Goal: Task Accomplishment & Management: Use online tool/utility

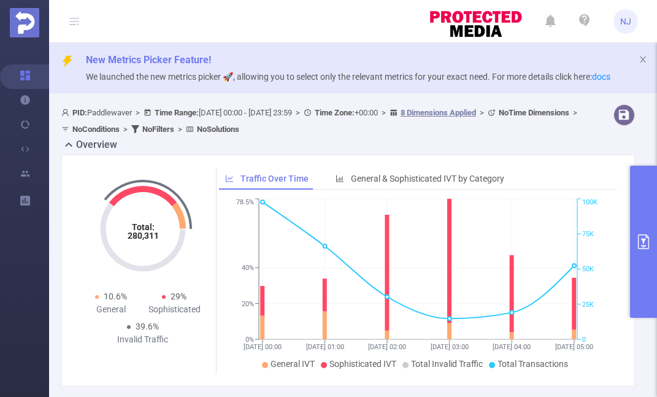
scroll to position [388, 0]
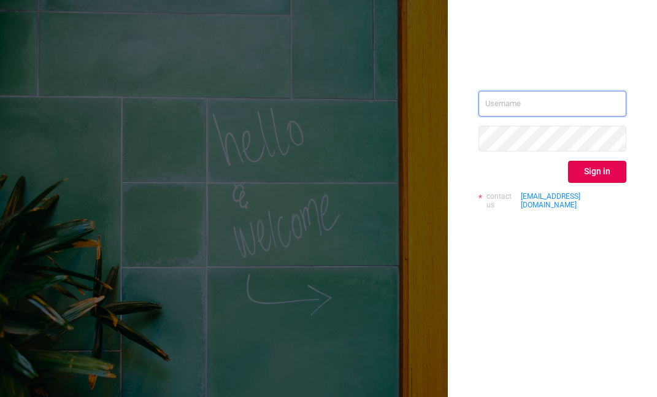
type input "[PERSON_NAME][EMAIL_ADDRESS][DOMAIN_NAME]"
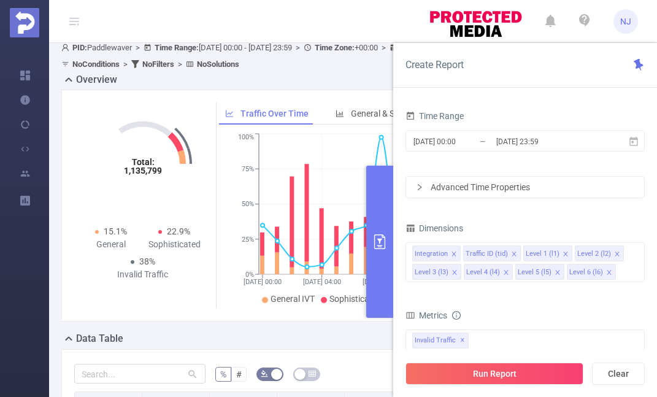
scroll to position [57, 0]
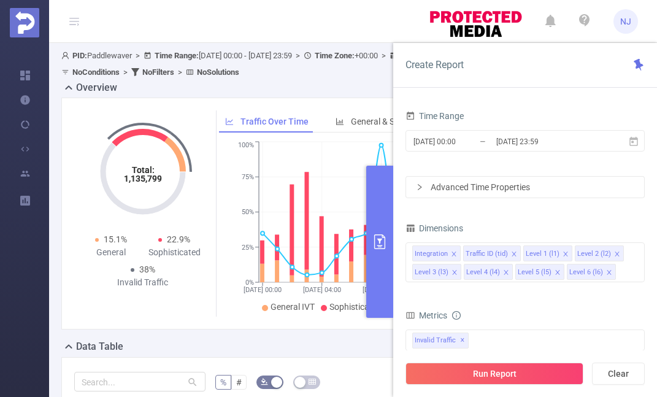
click at [376, 237] on icon "primary" at bounding box center [379, 241] width 15 height 15
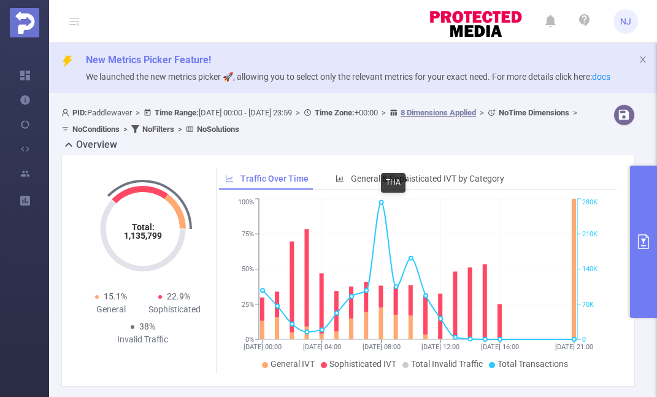
scroll to position [0, 0]
click at [649, 253] on button "primary" at bounding box center [643, 242] width 27 height 152
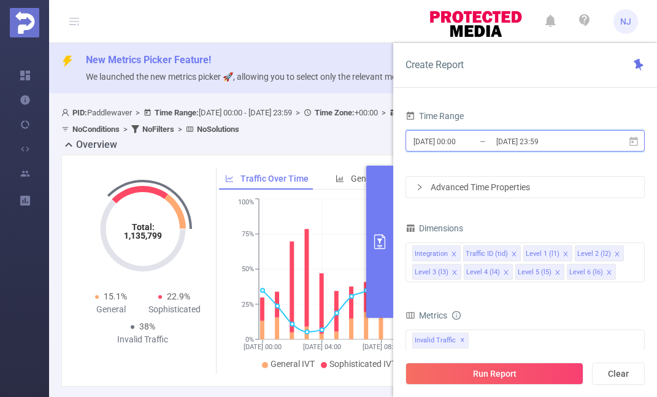
click at [631, 139] on icon at bounding box center [633, 140] width 9 height 9
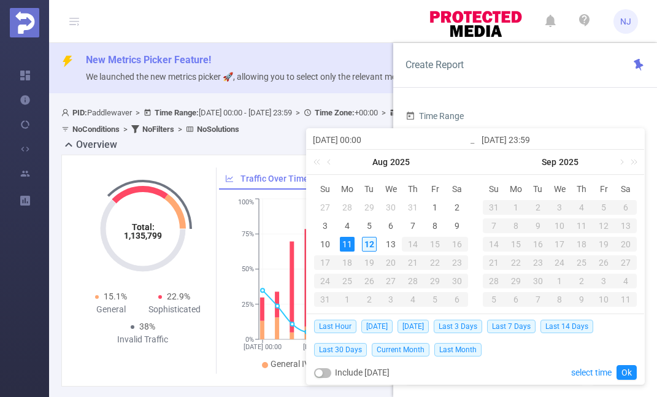
click at [362, 241] on div "12" at bounding box center [369, 244] width 15 height 15
click at [362, 242] on div "12" at bounding box center [369, 244] width 15 height 15
type input "[DATE] 00:00"
type input "[DATE] 23:59"
type input "[DATE] 00:00"
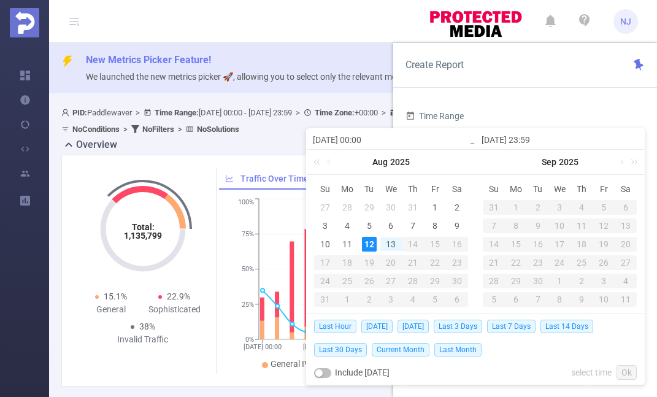
type input "[DATE] 23:59"
click at [631, 375] on link "Ok" at bounding box center [626, 372] width 20 height 15
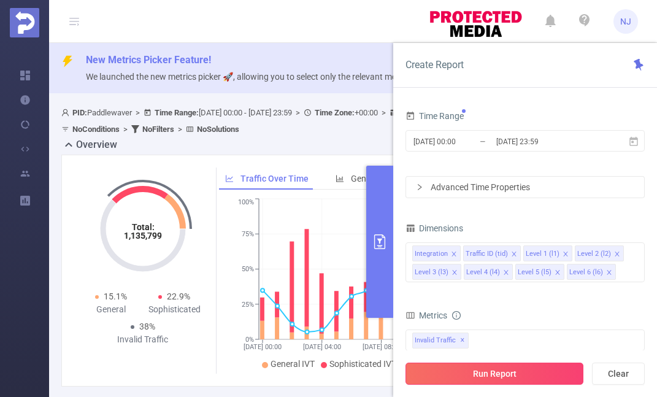
click at [528, 376] on button "Run Report" at bounding box center [494, 373] width 178 height 22
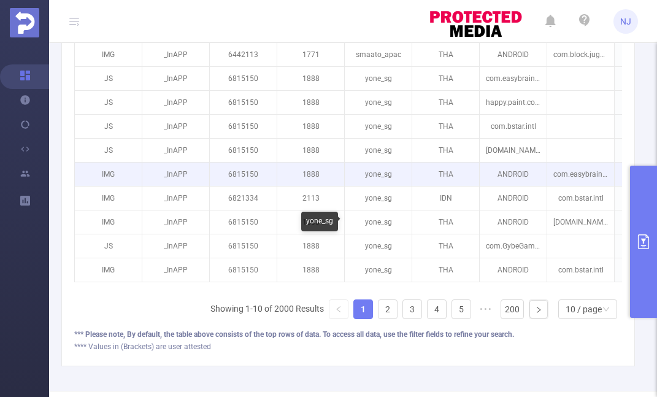
scroll to position [483, 0]
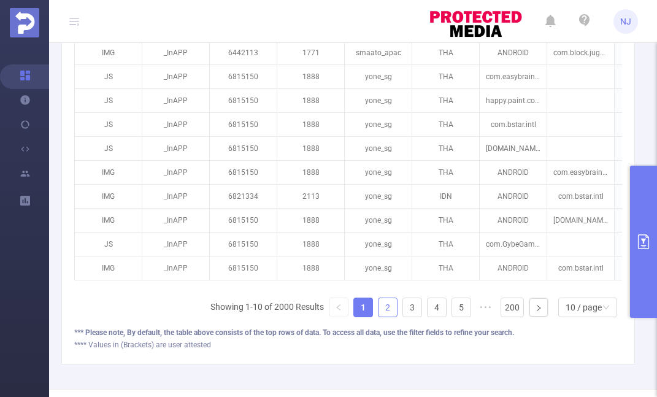
click at [390, 301] on link "2" at bounding box center [387, 307] width 18 height 18
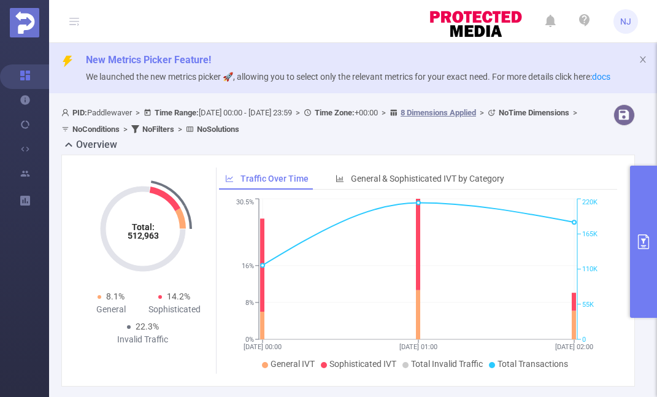
scroll to position [0, 0]
click at [645, 230] on button "primary" at bounding box center [643, 242] width 27 height 152
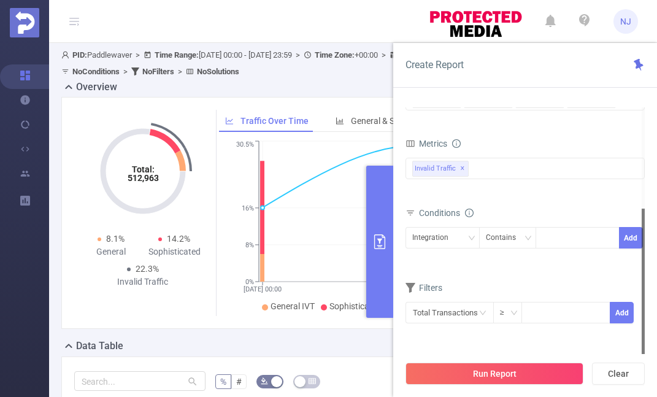
scroll to position [65, 0]
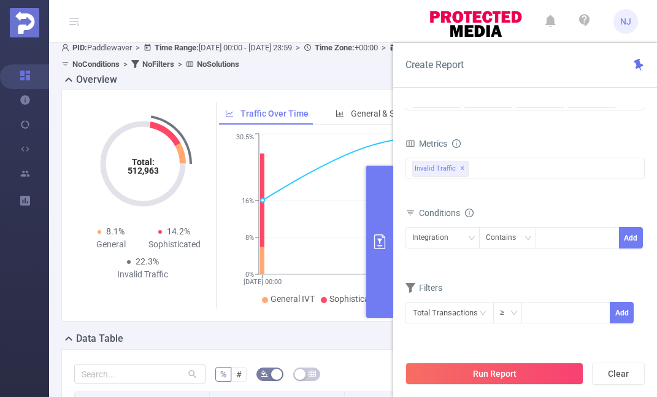
click at [239, 66] on b "No Solutions" at bounding box center [218, 63] width 42 height 9
click at [308, 82] on div "Overview" at bounding box center [352, 80] width 583 height 17
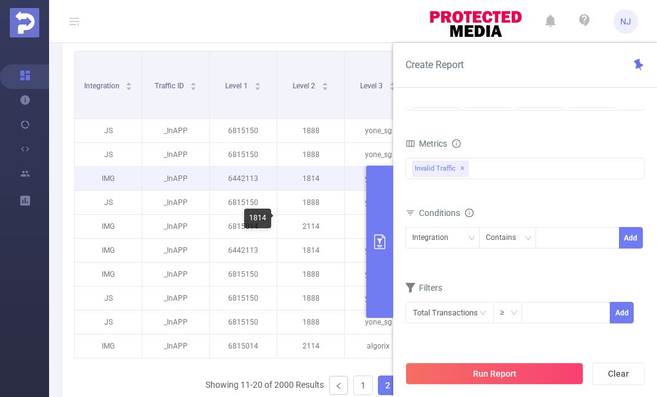
scroll to position [413, 0]
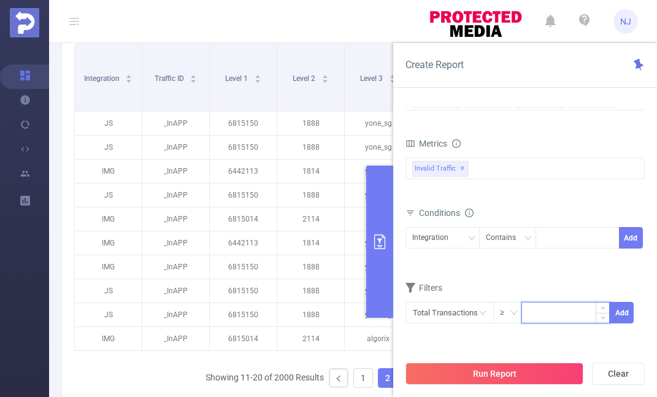
click at [544, 310] on input at bounding box center [565, 311] width 87 height 18
click at [472, 313] on input "text" at bounding box center [449, 312] width 88 height 21
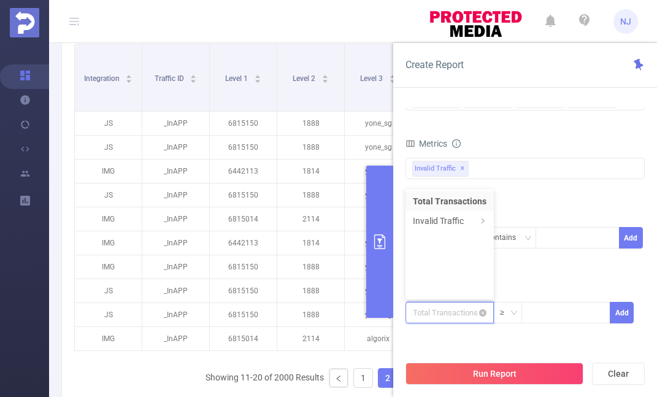
click at [448, 308] on input "text" at bounding box center [449, 312] width 88 height 21
click at [547, 277] on form "Dimensions Integration Traffic ID (tid) Level 1 (l1) Level 2 (l2) Level 3 (l3) …" at bounding box center [524, 193] width 239 height 291
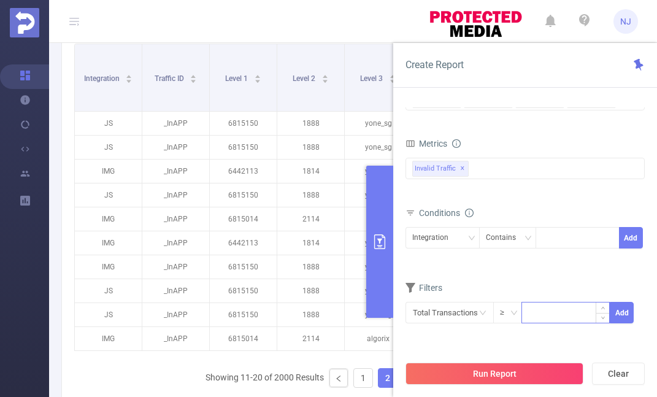
scroll to position [502, 0]
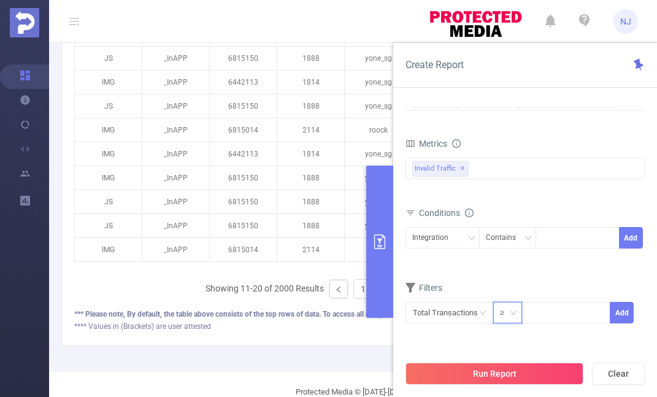
click at [503, 315] on div "≥" at bounding box center [506, 312] width 13 height 20
click at [536, 275] on form "Dimensions Integration Traffic ID (tid) Level 1 (l1) Level 2 (l2) Level 3 (l3) …" at bounding box center [524, 193] width 239 height 291
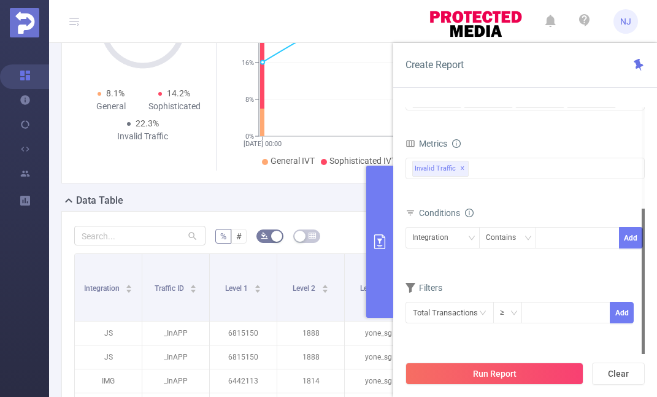
scroll to position [254, 0]
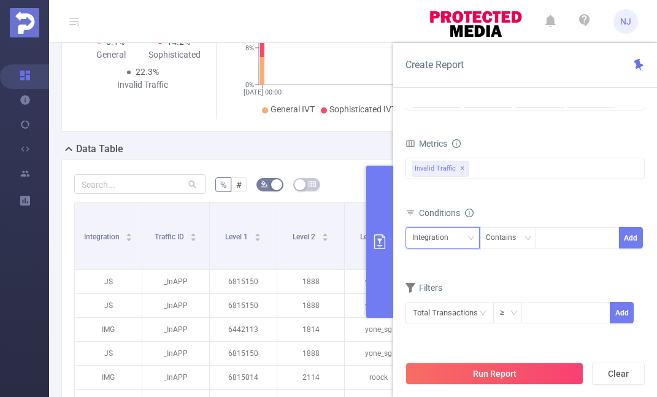
click at [443, 239] on div "Integration" at bounding box center [434, 237] width 45 height 20
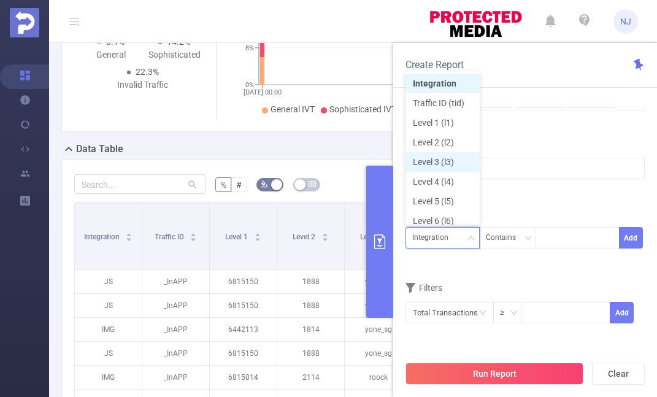
scroll to position [6, 0]
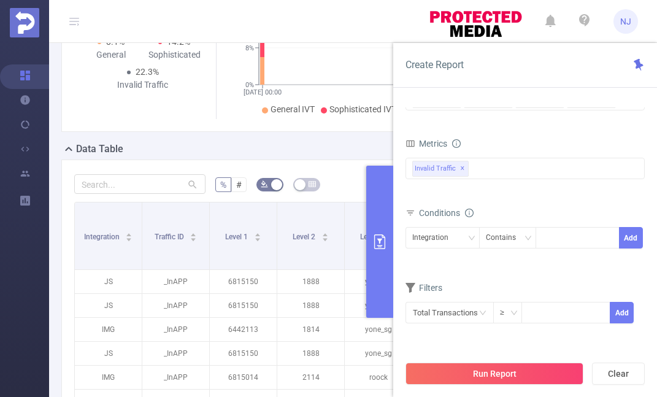
click at [536, 196] on div "Total General IVT Data Centers Disclosed Bots Known Crawlers Irregular Activity…" at bounding box center [524, 177] width 239 height 44
click at [456, 236] on div "Integration" at bounding box center [442, 237] width 61 height 20
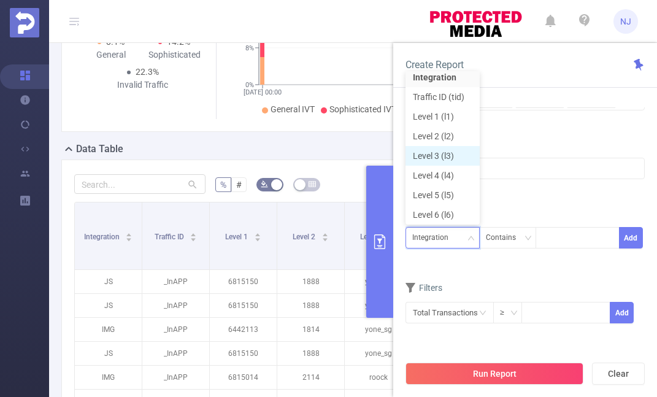
click at [449, 152] on li "Level 3 (l3)" at bounding box center [442, 156] width 74 height 20
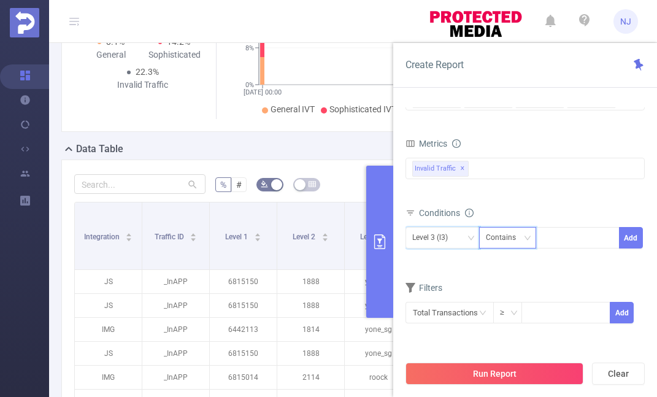
click at [513, 238] on div "Contains" at bounding box center [505, 237] width 39 height 20
click at [566, 239] on div at bounding box center [577, 237] width 71 height 20
click at [580, 206] on div "Conditions" at bounding box center [524, 214] width 239 height 20
click at [629, 235] on button "Add" at bounding box center [631, 237] width 24 height 21
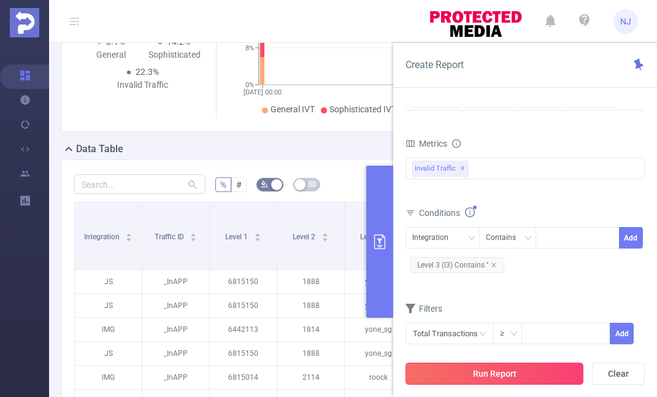
click at [540, 378] on button "Run Report" at bounding box center [494, 373] width 178 height 22
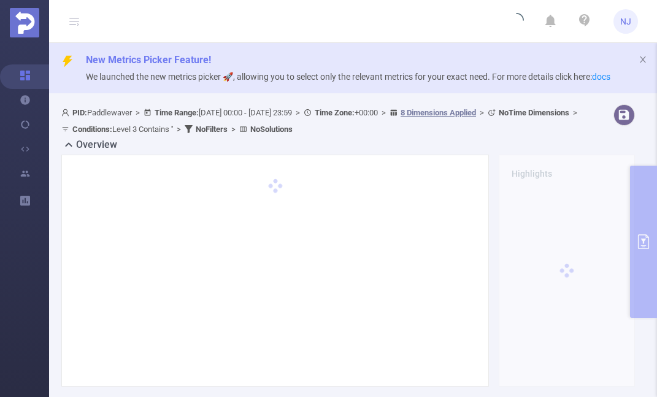
scroll to position [0, 0]
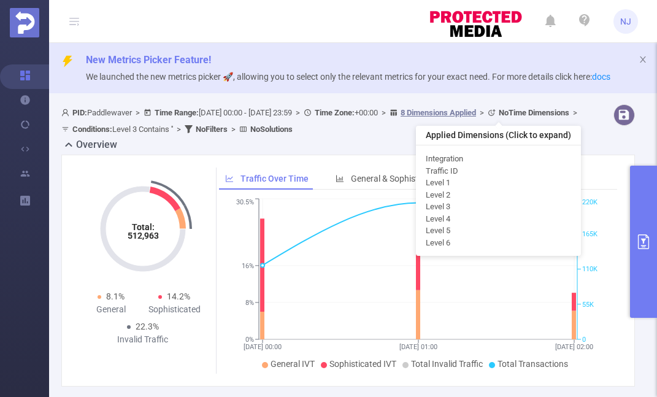
click at [476, 111] on u "8 Dimensions Applied" at bounding box center [437, 112] width 75 height 9
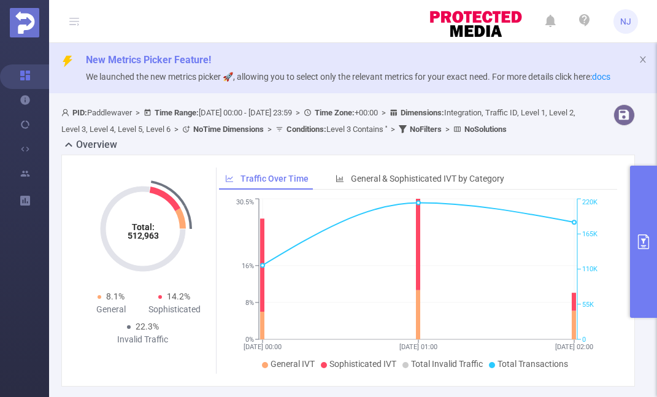
click at [517, 111] on span "Dimensions : Integration, Traffic ID, Level 1, Level 2, Level 3, Level 4, Level…" at bounding box center [318, 121] width 514 height 26
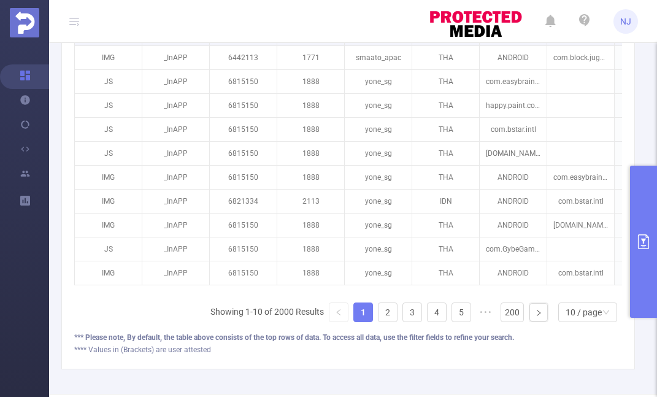
scroll to position [449, 0]
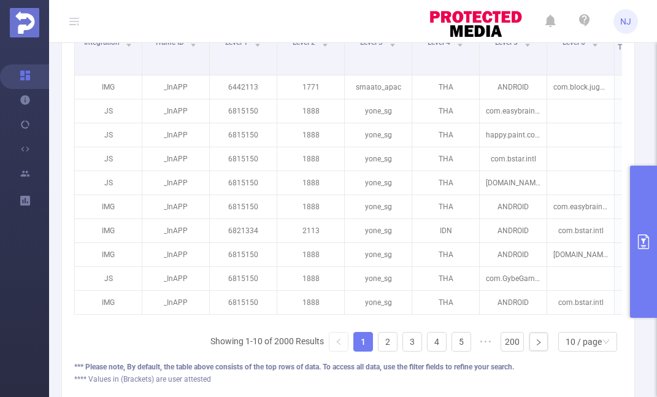
click at [644, 243] on icon "primary" at bounding box center [643, 241] width 15 height 15
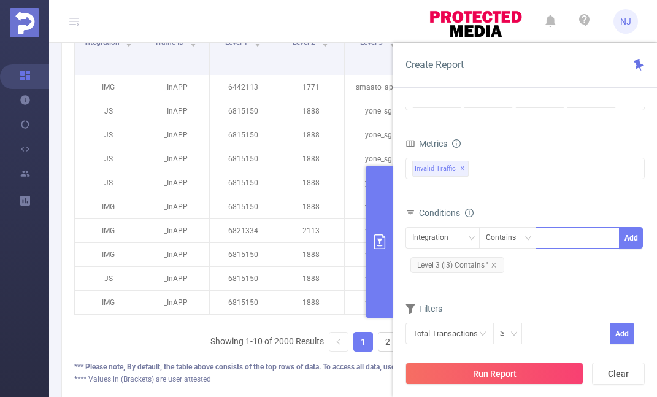
click at [562, 234] on div at bounding box center [577, 237] width 71 height 20
type input "smart"
drag, startPoint x: 565, startPoint y: 234, endPoint x: 633, endPoint y: 242, distance: 68.5
click at [633, 242] on button "Add" at bounding box center [631, 237] width 24 height 21
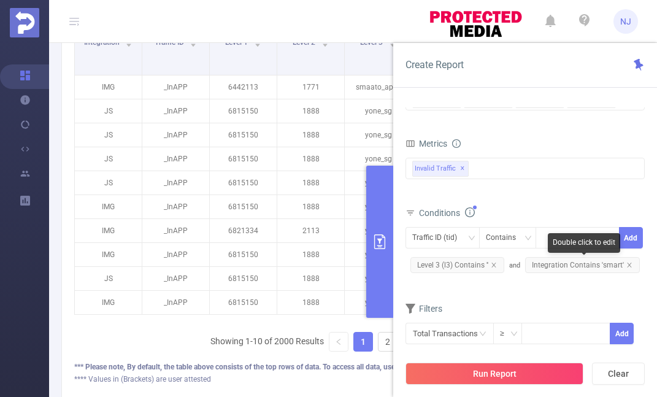
click at [577, 237] on div "Double click to edit" at bounding box center [583, 243] width 72 height 20
click at [560, 265] on span "Integration Contains 'smart'" at bounding box center [582, 265] width 115 height 16
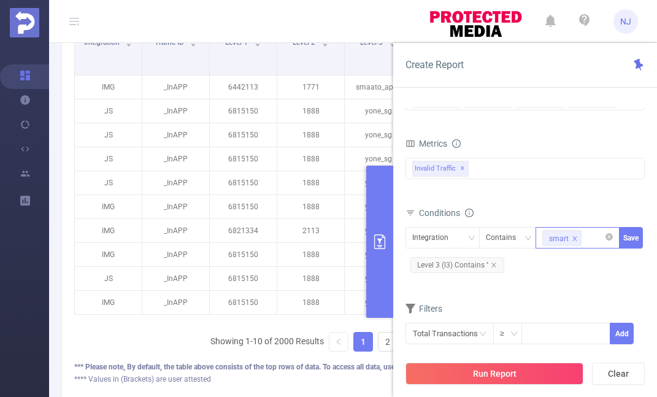
click at [576, 236] on icon "icon: close" at bounding box center [574, 238] width 6 height 6
click at [562, 235] on div at bounding box center [577, 237] width 71 height 20
type input "smaato"
click at [630, 237] on button "Save" at bounding box center [631, 237] width 24 height 21
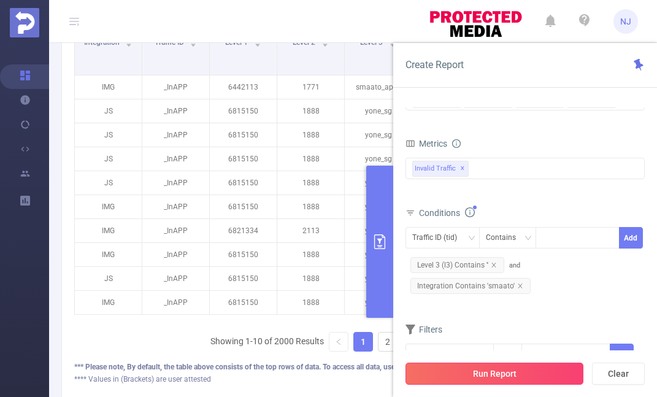
click at [519, 375] on button "Run Report" at bounding box center [494, 373] width 178 height 22
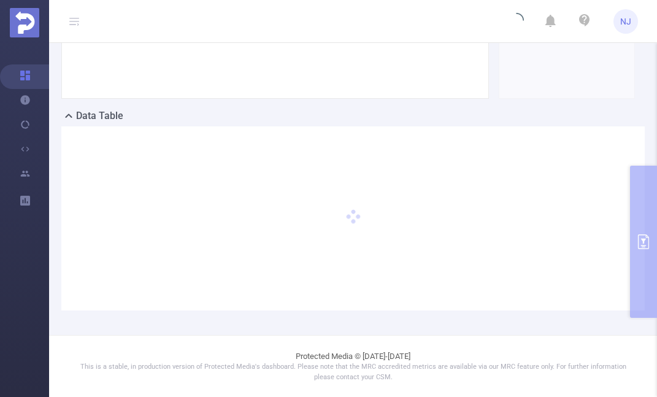
scroll to position [287, 0]
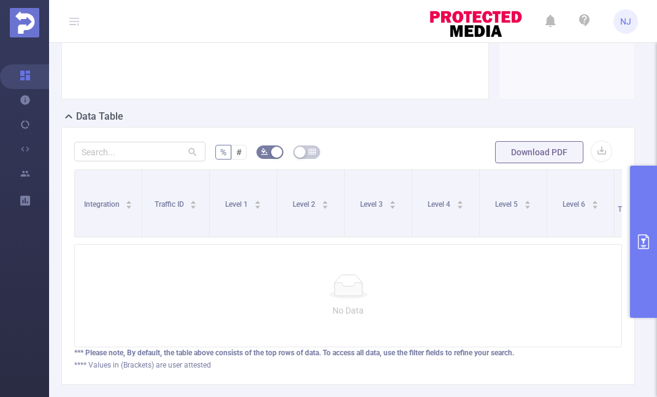
scroll to position [195, 0]
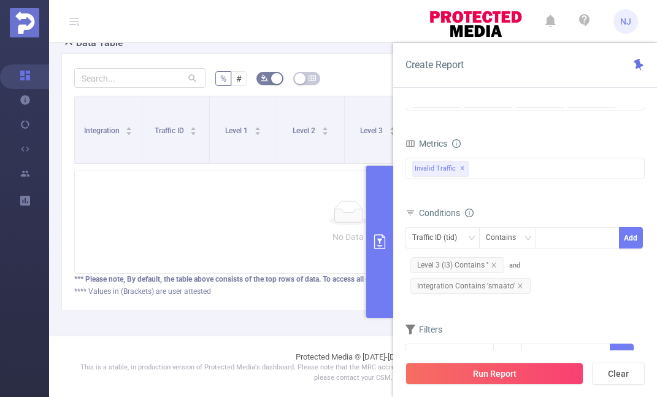
click at [333, 232] on p "No Data" at bounding box center [348, 236] width 527 height 13
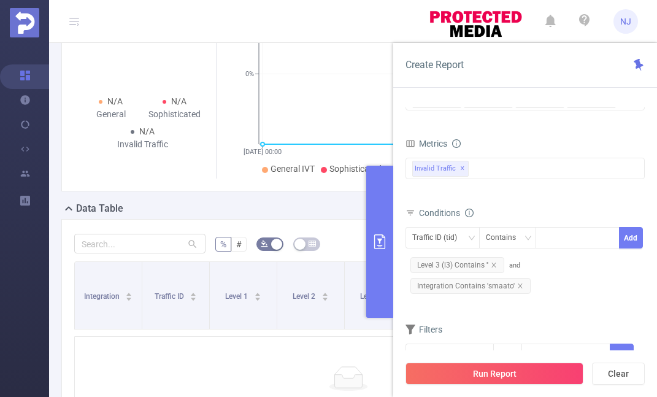
click at [252, 205] on div "Data Table" at bounding box center [352, 209] width 583 height 17
click at [323, 190] on div "N/A General N/A Sophisticated N/A Invalid Traffic Traffic Over Time General & S…" at bounding box center [347, 76] width 573 height 232
click at [517, 286] on icon "icon: close" at bounding box center [520, 286] width 6 height 6
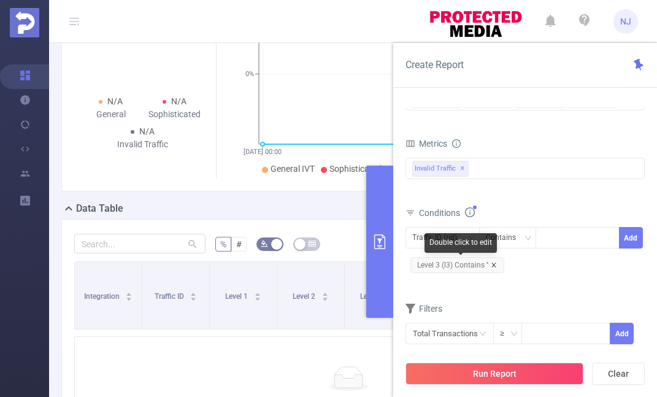
click at [494, 265] on icon "icon: close" at bounding box center [493, 265] width 6 height 6
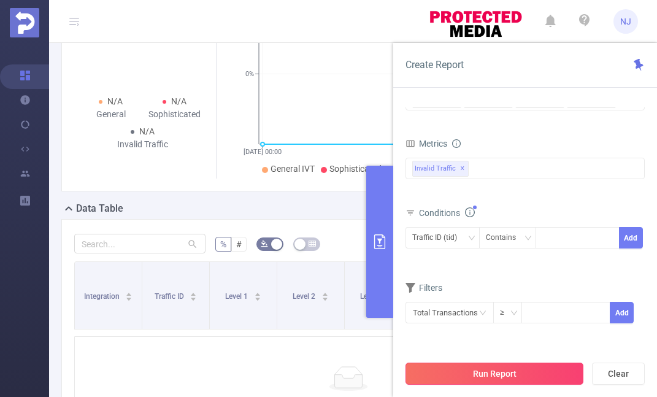
click at [506, 375] on button "Run Report" at bounding box center [494, 373] width 178 height 22
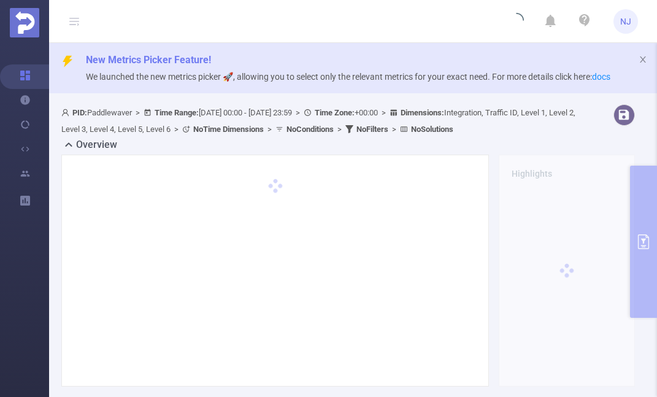
scroll to position [0, 0]
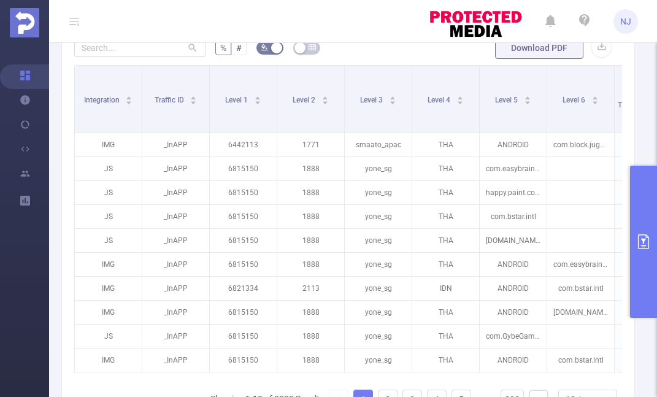
scroll to position [315, 0]
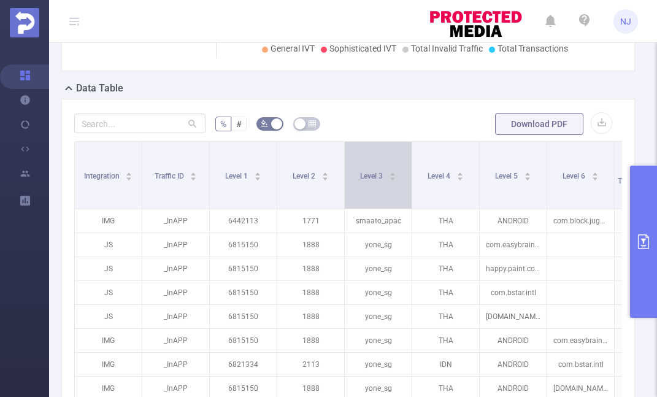
click at [394, 176] on icon "icon: caret-down" at bounding box center [392, 178] width 7 height 7
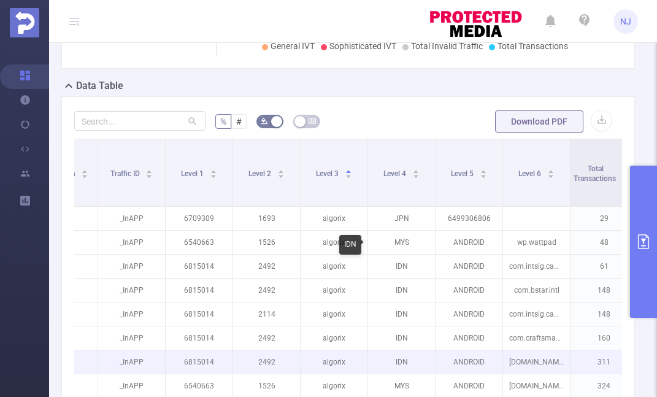
scroll to position [305, 0]
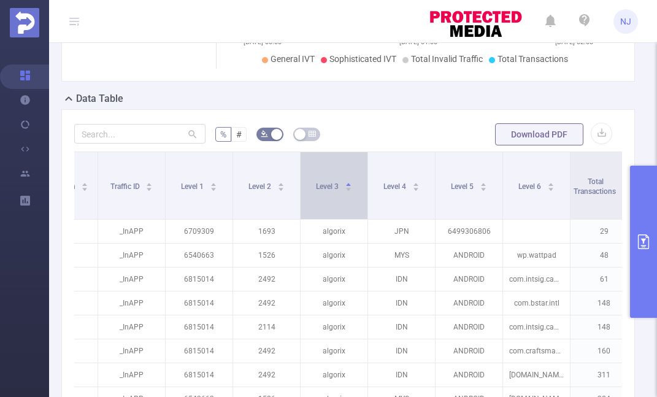
click at [327, 185] on span "Level 3" at bounding box center [328, 186] width 25 height 9
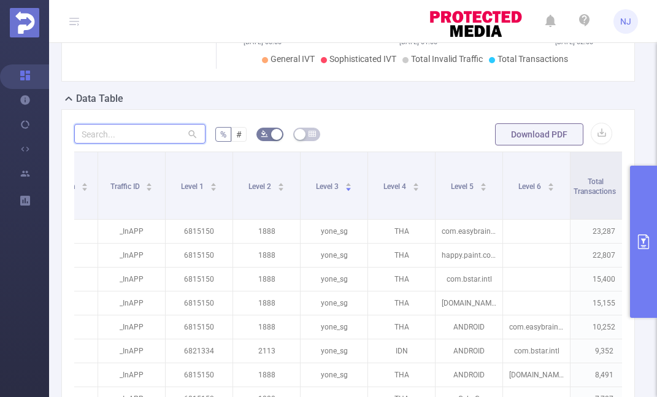
click at [144, 139] on input "text" at bounding box center [139, 134] width 131 height 20
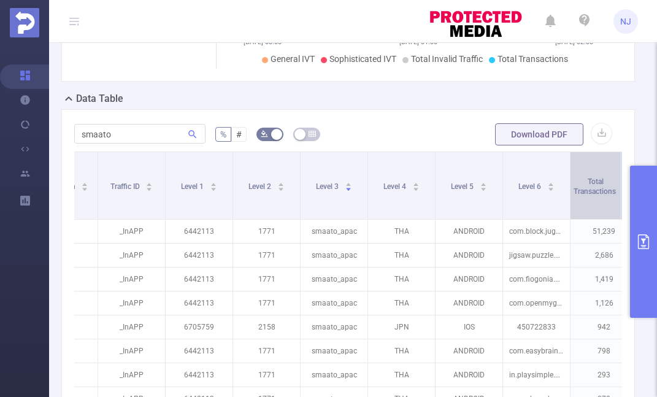
click at [593, 196] on div "Total Transactions" at bounding box center [601, 185] width 56 height 22
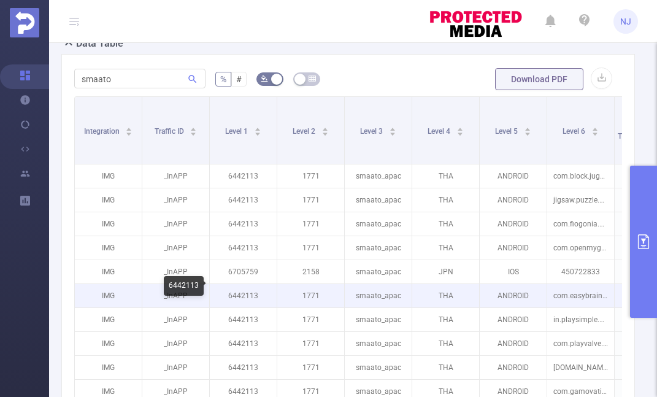
scroll to position [324, 0]
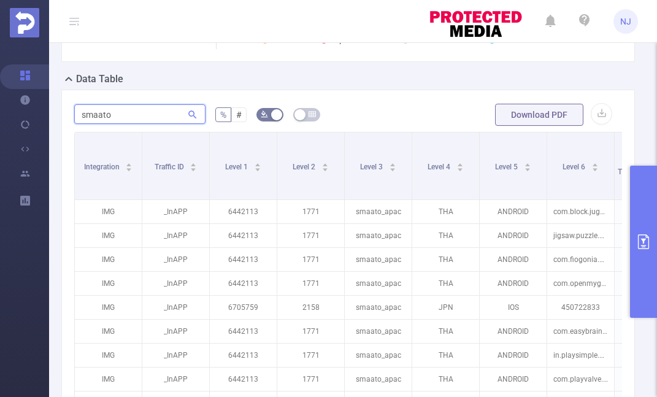
click at [159, 115] on input "smaato" at bounding box center [139, 114] width 131 height 20
type input "algorix"
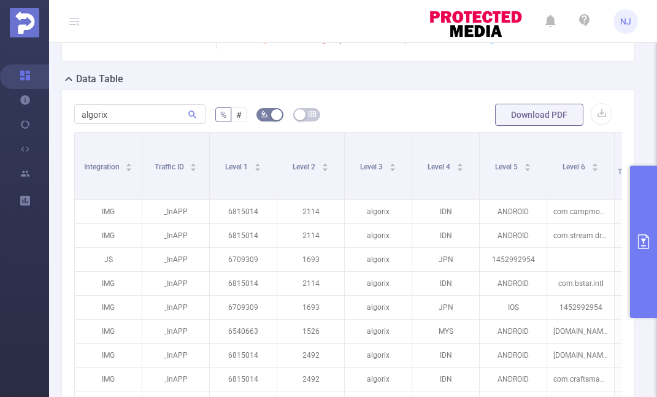
click at [370, 115] on form "algorix % # Download PDF" at bounding box center [347, 114] width 547 height 25
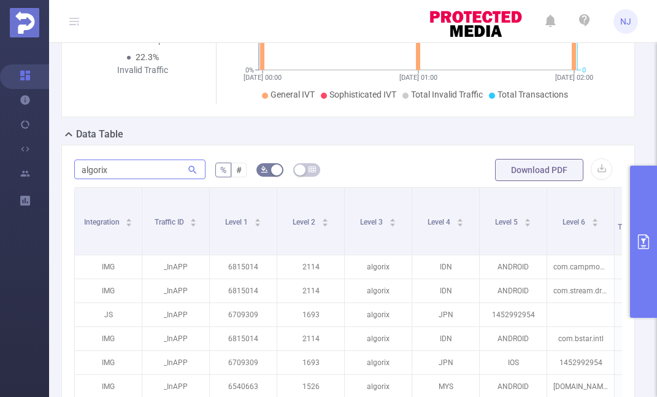
scroll to position [0, 0]
click at [143, 171] on input "algorix" at bounding box center [139, 169] width 131 height 20
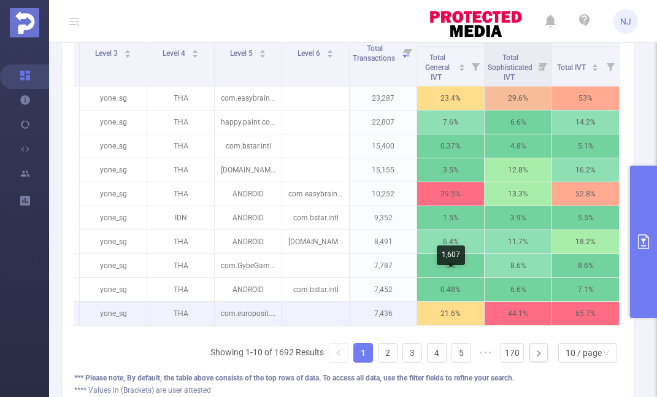
scroll to position [418, 0]
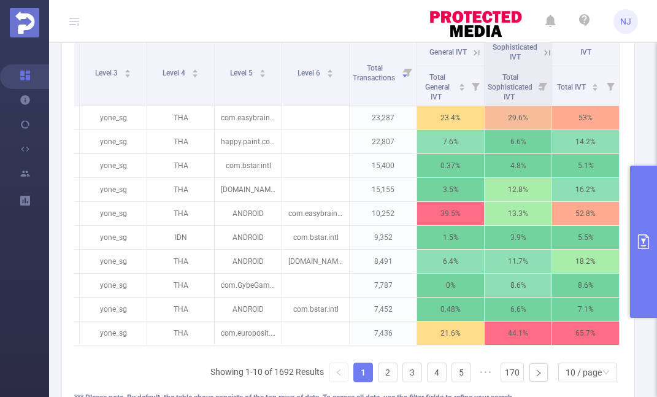
click at [625, 193] on div "yone % # Download PDF Integration Traffic ID Level 1 Level 2 Level 3 Level 4 Le…" at bounding box center [347, 212] width 573 height 433
click at [624, 169] on div "yone % # Download PDF Integration Traffic ID Level 1 Level 2 Level 3 Level 4 Le…" at bounding box center [347, 212] width 573 height 433
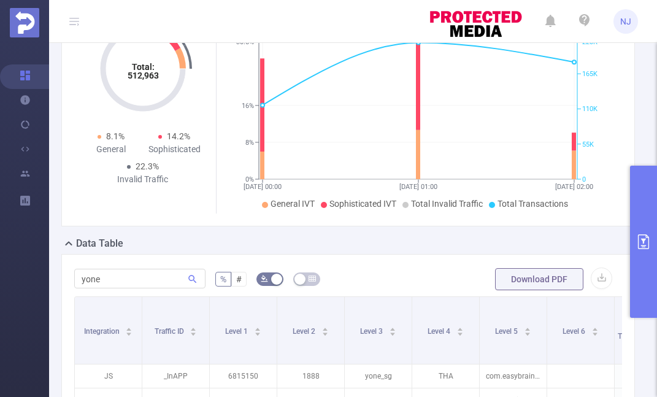
scroll to position [175, 0]
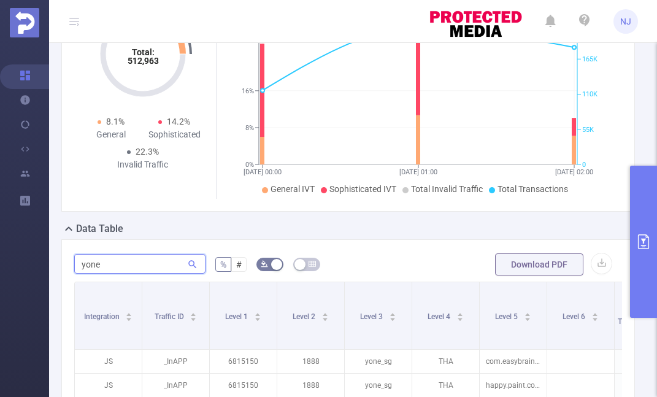
click at [161, 261] on input "yone" at bounding box center [139, 264] width 131 height 20
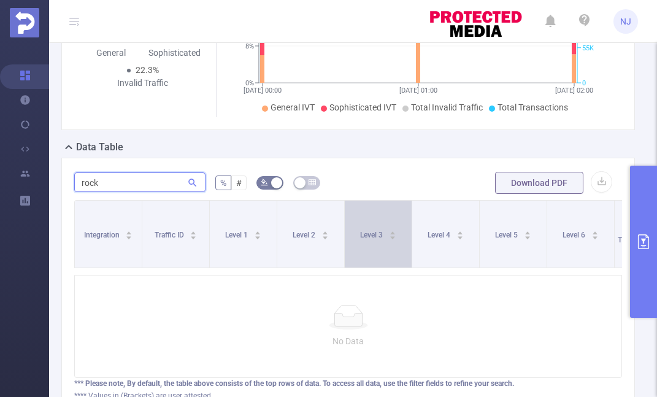
scroll to position [270, 0]
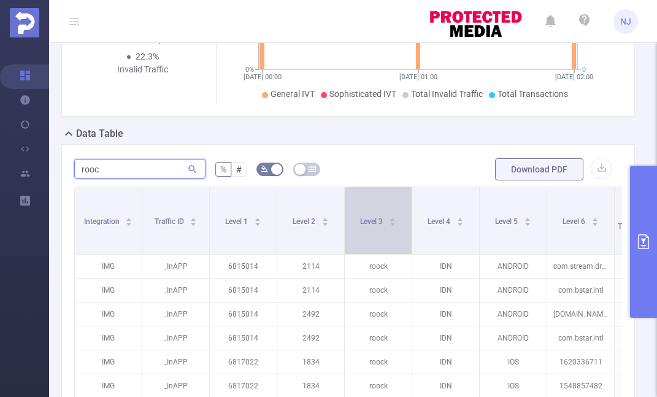
type input "roock"
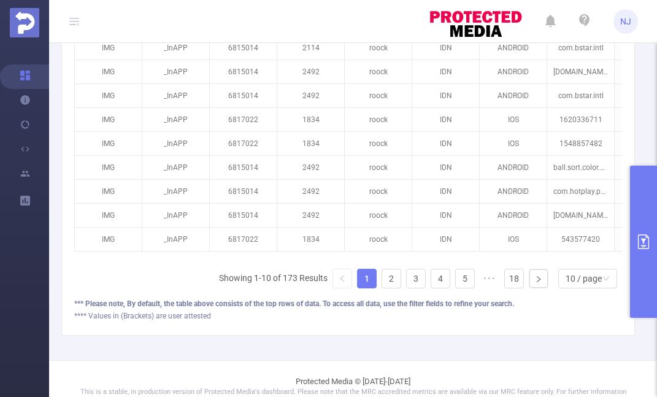
scroll to position [50, 0]
